Goal: Find specific page/section: Find specific page/section

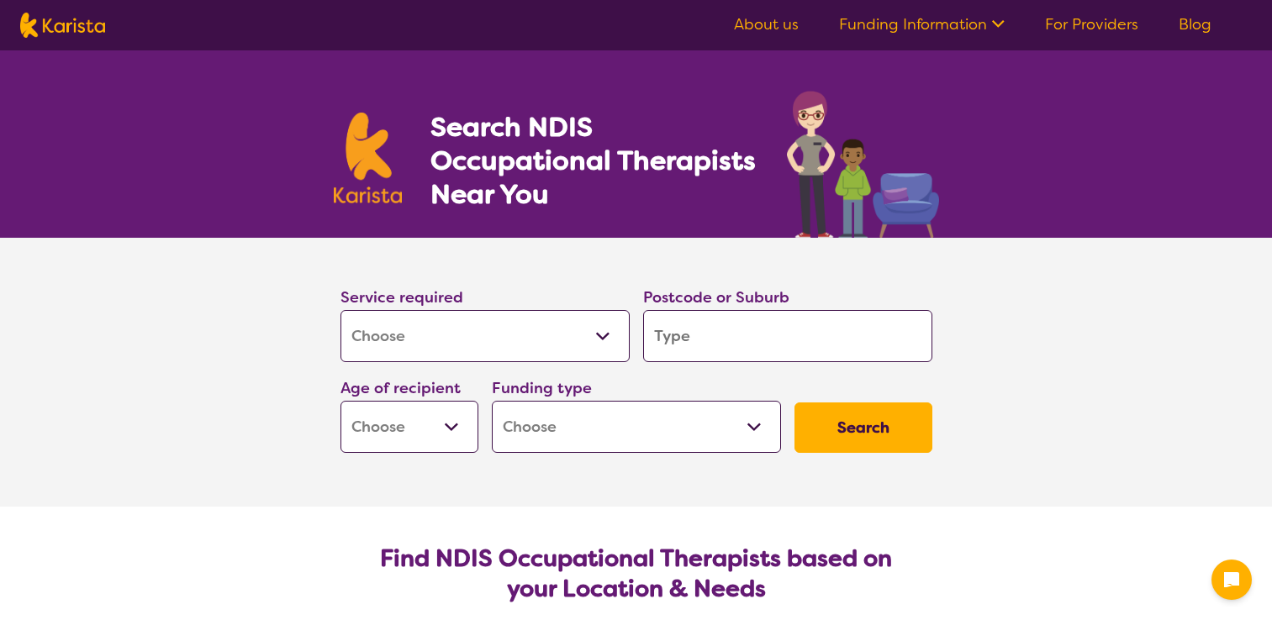
select select "[MEDICAL_DATA]"
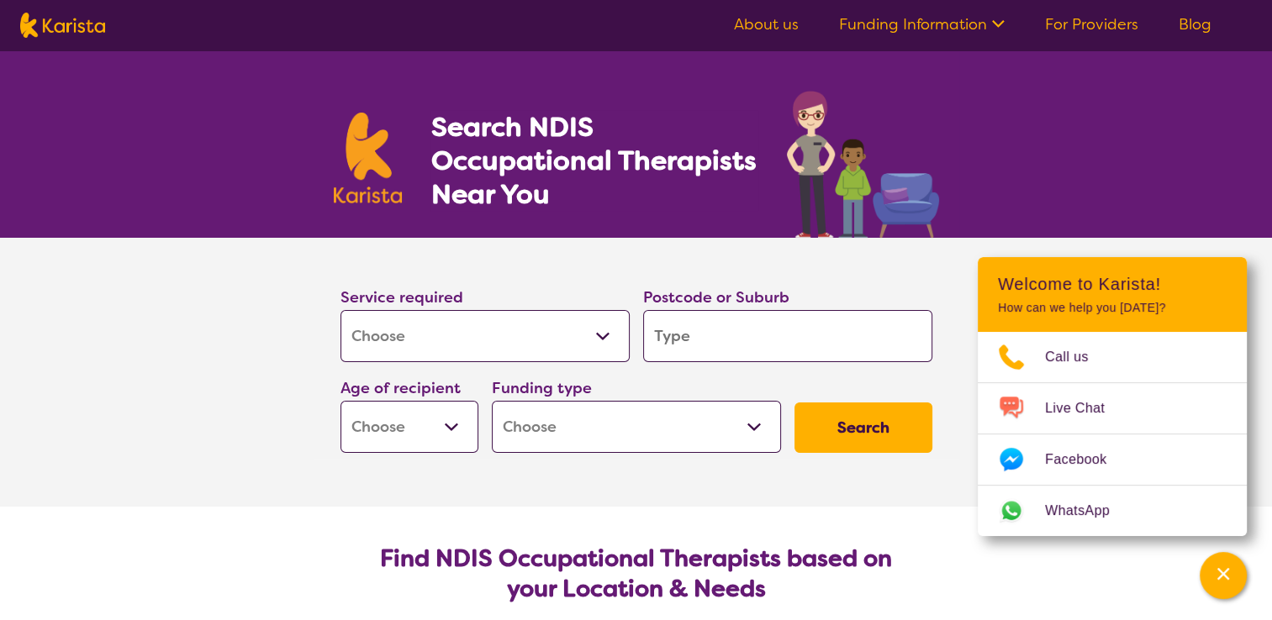
click at [781, 30] on link "About us" at bounding box center [766, 24] width 65 height 20
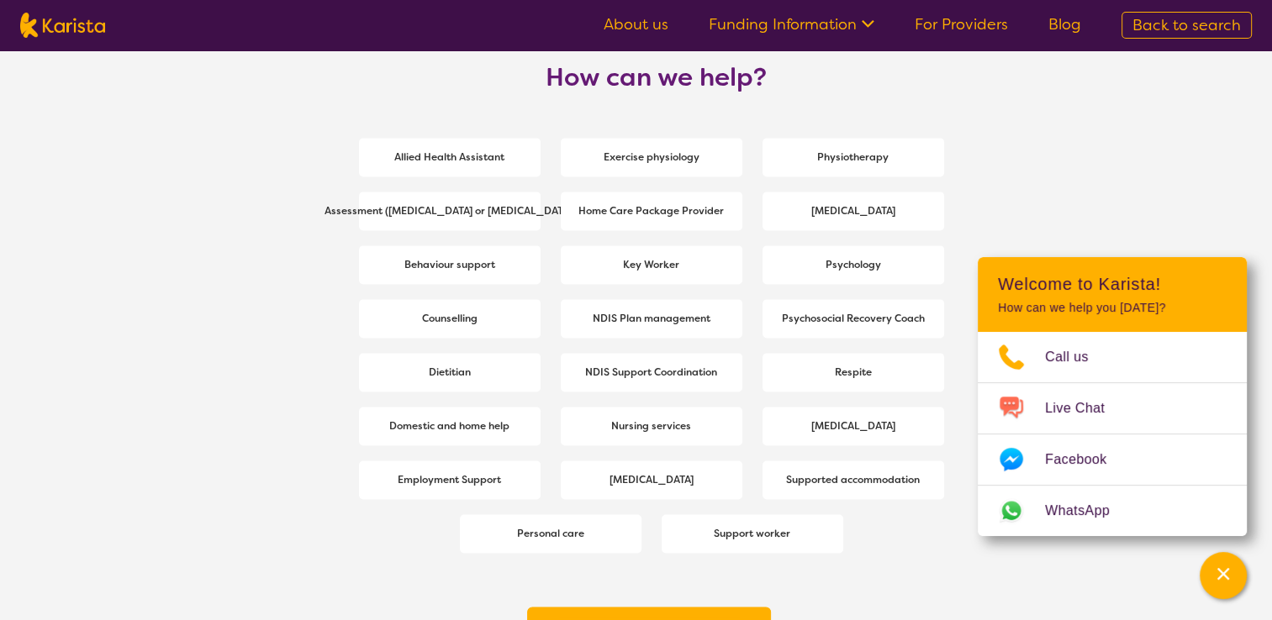
scroll to position [2220, 0]
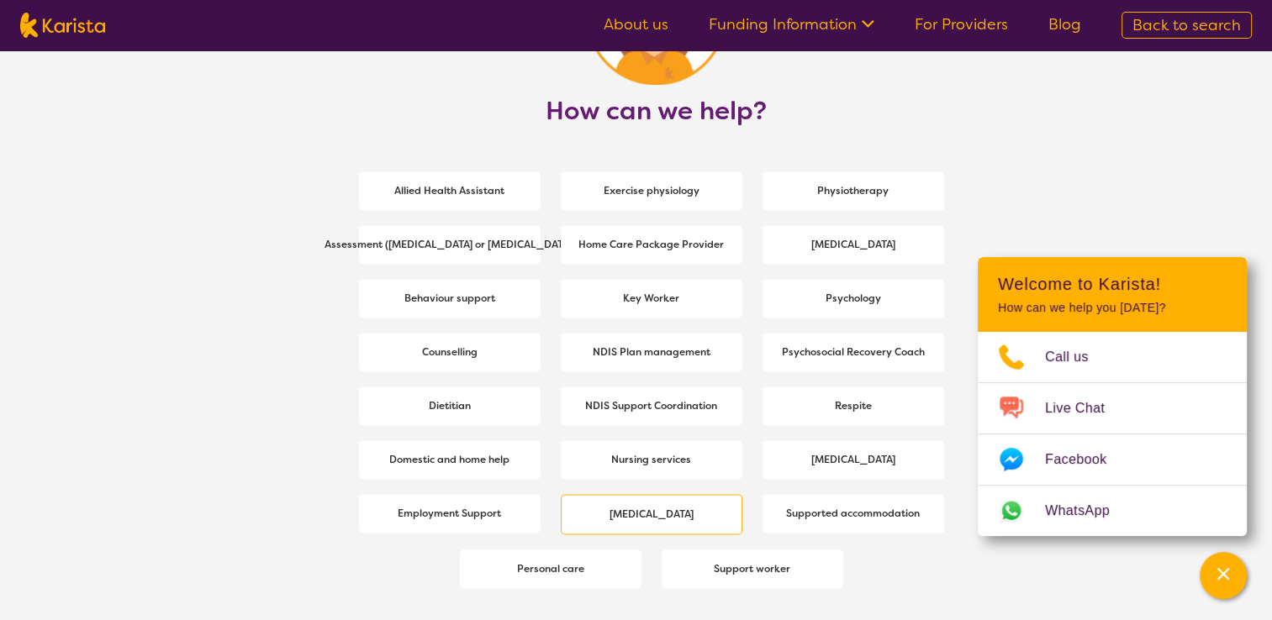
click at [724, 504] on div "[MEDICAL_DATA]" at bounding box center [652, 514] width 182 height 40
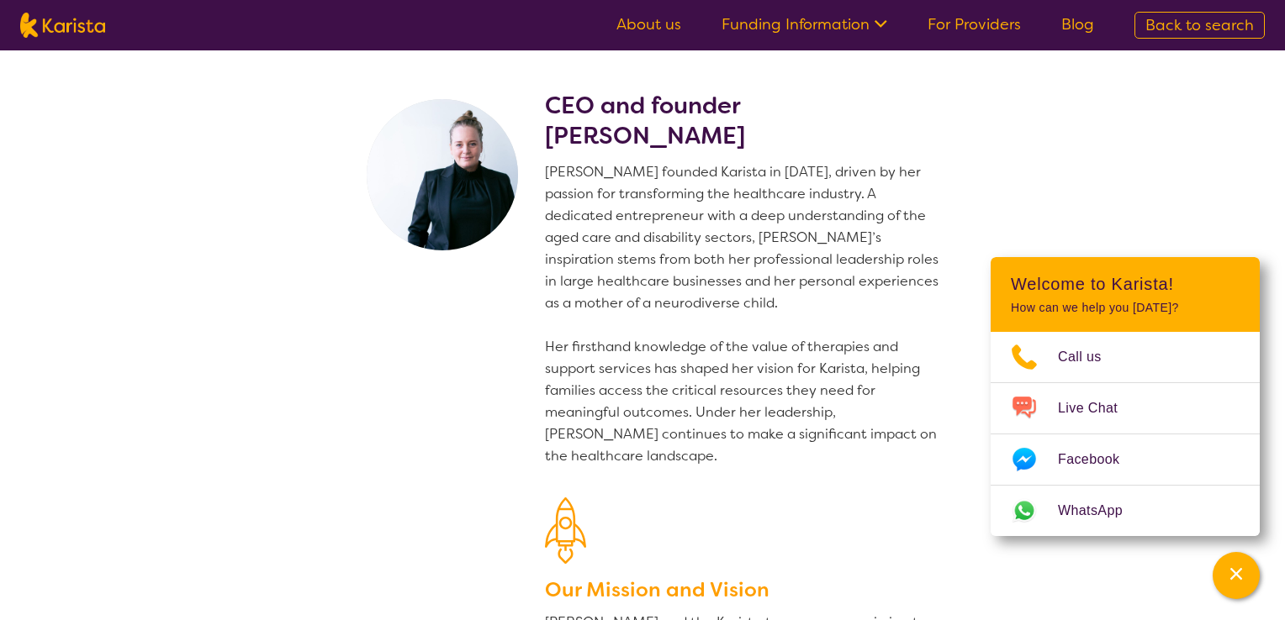
select select "[MEDICAL_DATA]"
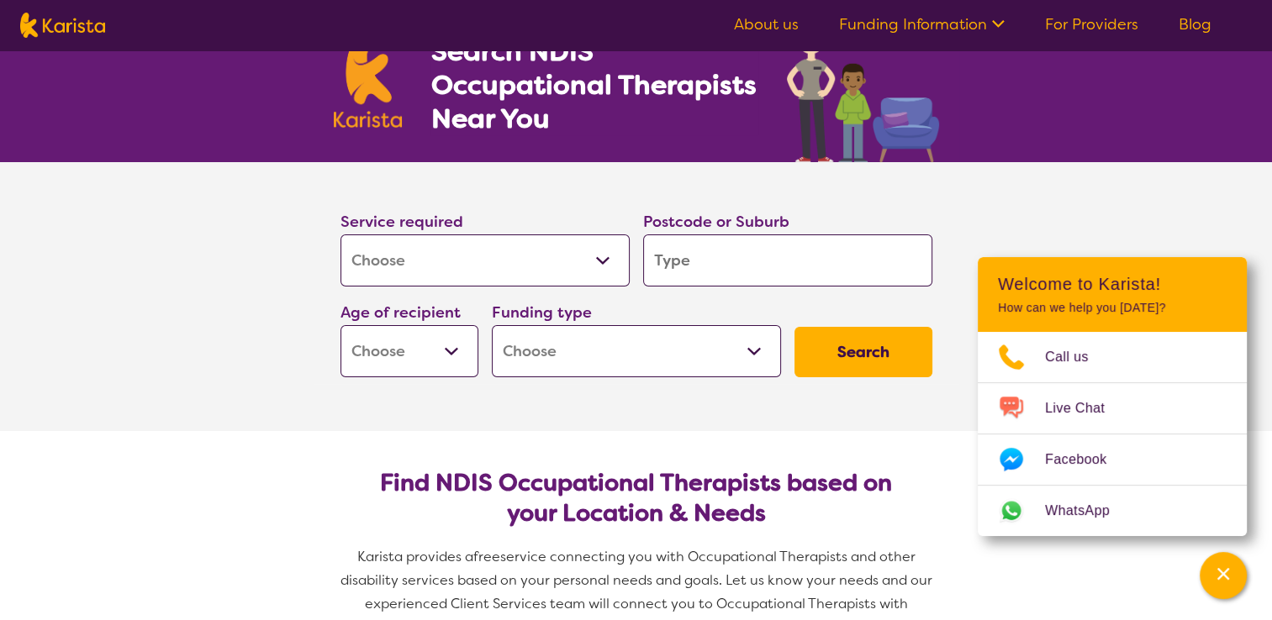
scroll to position [67, 0]
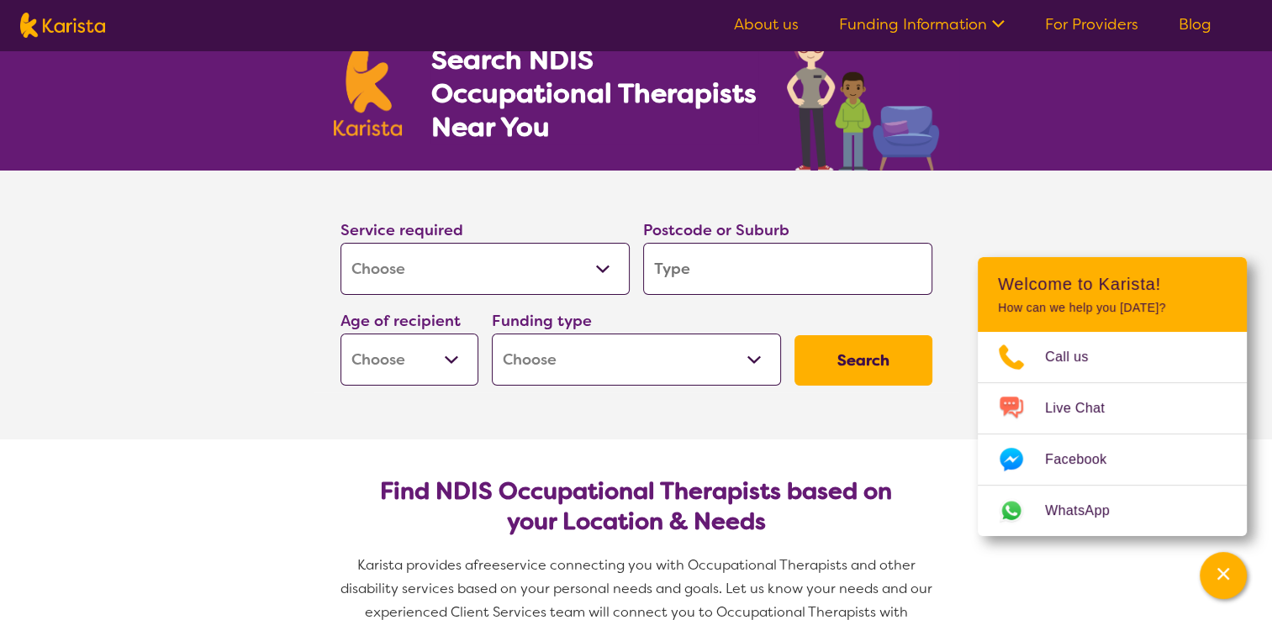
click at [867, 372] on button "Search" at bounding box center [864, 360] width 138 height 50
click at [827, 267] on input "search" at bounding box center [787, 269] width 289 height 52
